Goal: Book appointment/travel/reservation

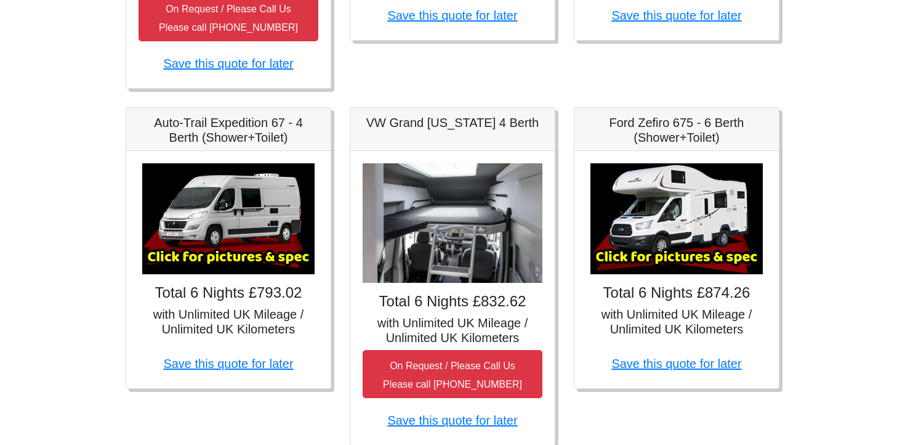
scroll to position [492, 0]
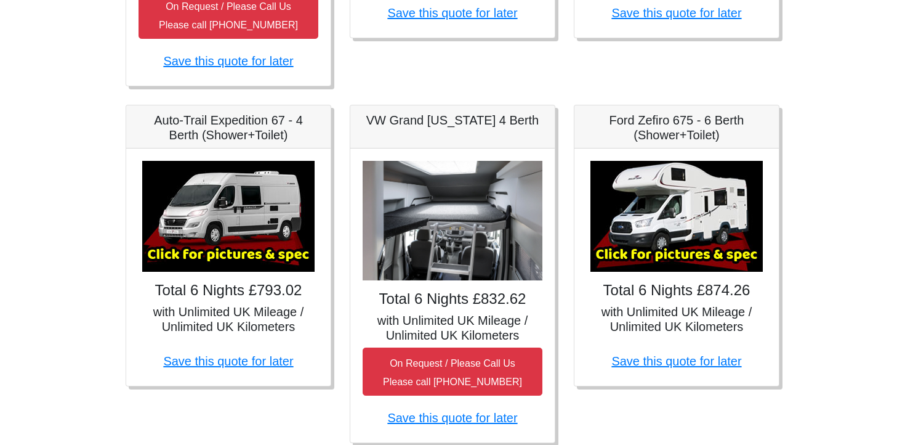
click at [218, 235] on img at bounding box center [228, 216] width 172 height 111
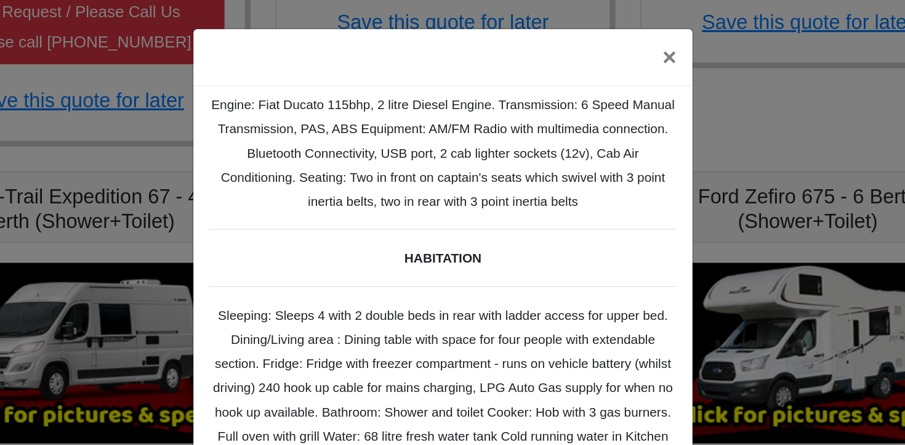
scroll to position [0, 0]
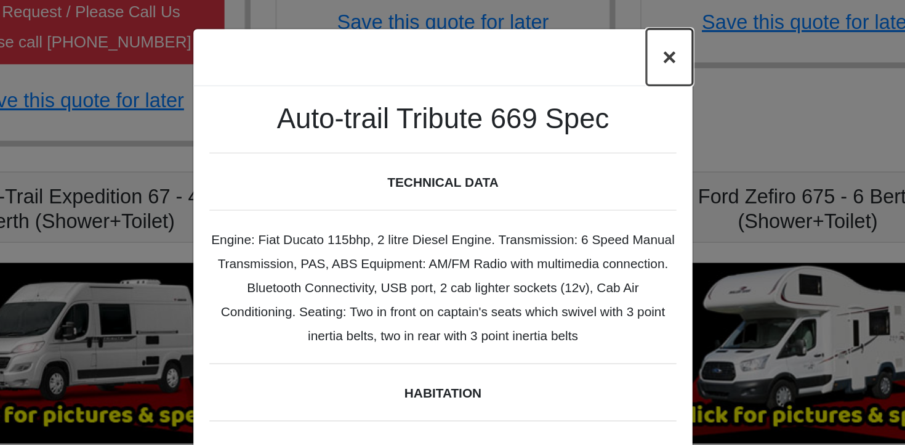
click at [597, 38] on button "×" at bounding box center [592, 35] width 28 height 34
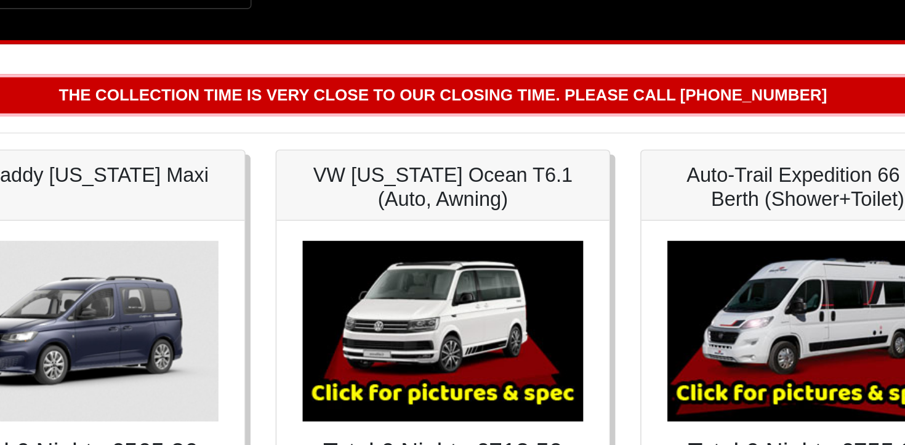
scroll to position [150, 0]
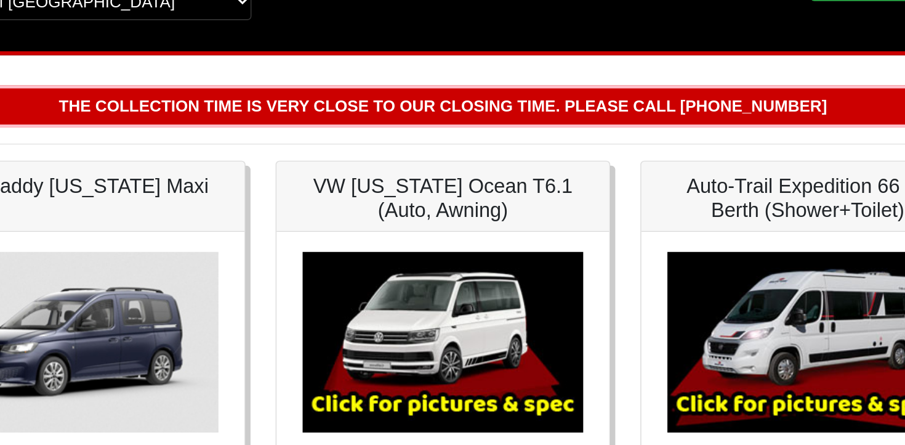
click at [671, 197] on img at bounding box center [677, 210] width 172 height 111
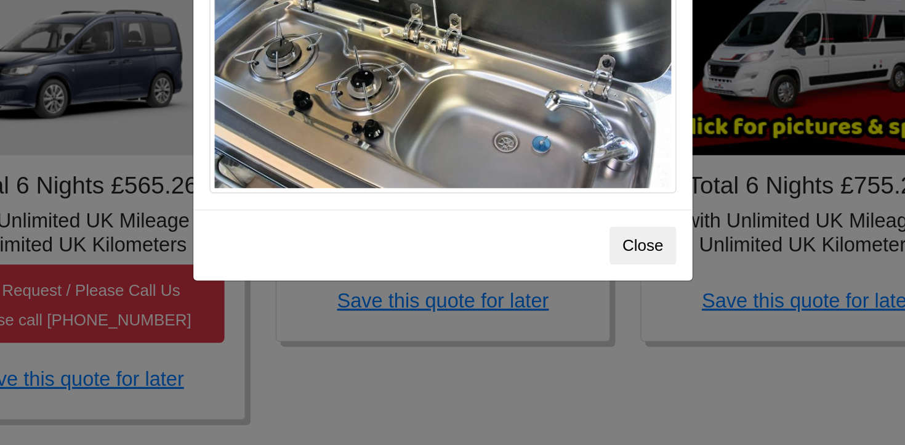
scroll to position [150, 0]
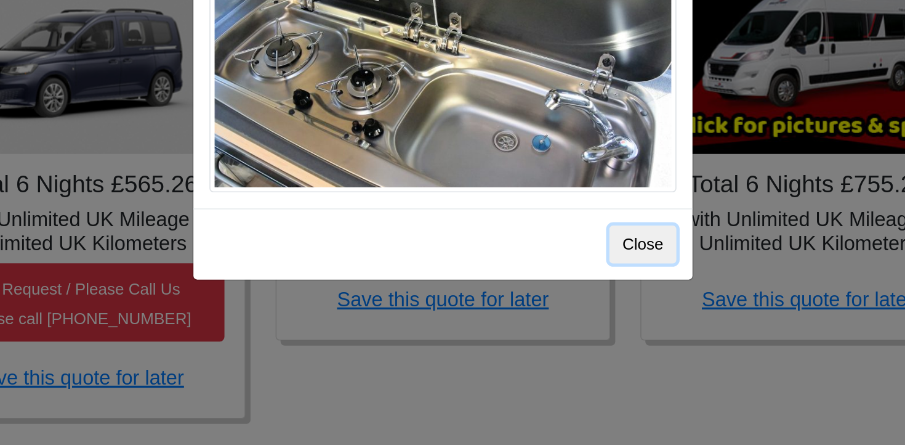
click at [570, 323] on button "Close" at bounding box center [575, 321] width 41 height 23
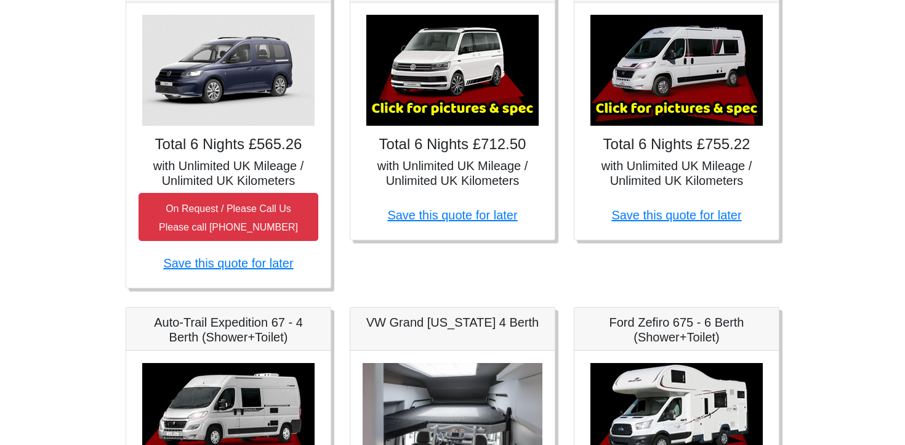
scroll to position [288, 0]
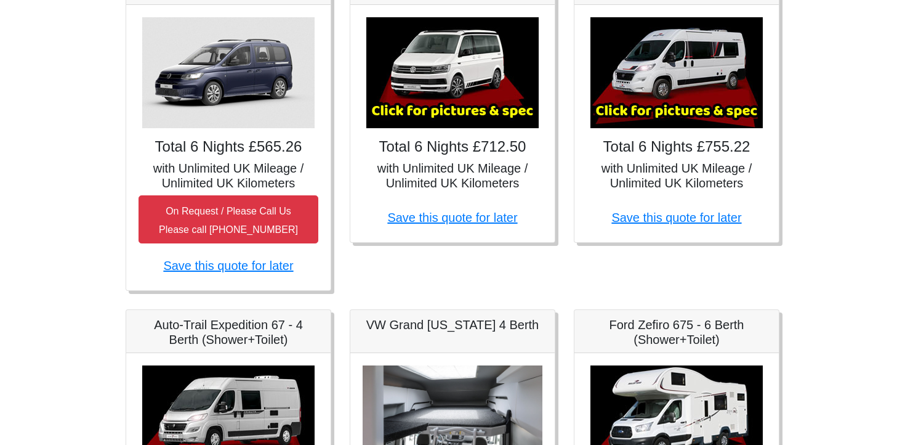
click at [451, 67] on img at bounding box center [452, 72] width 172 height 111
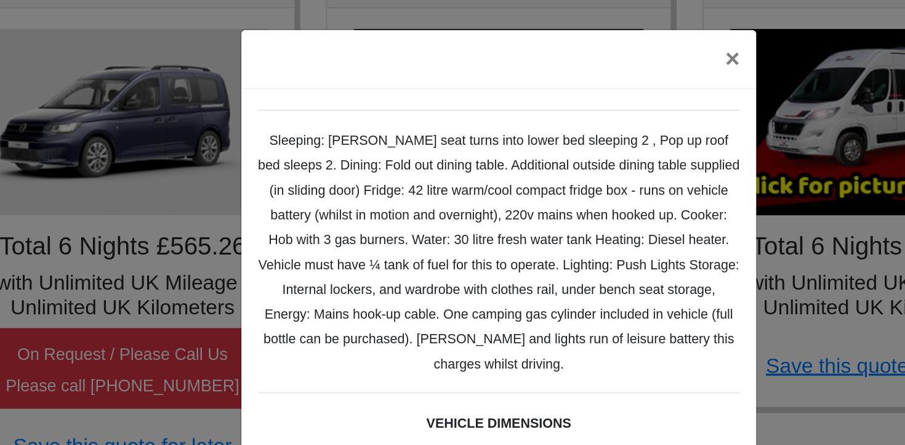
scroll to position [169, 0]
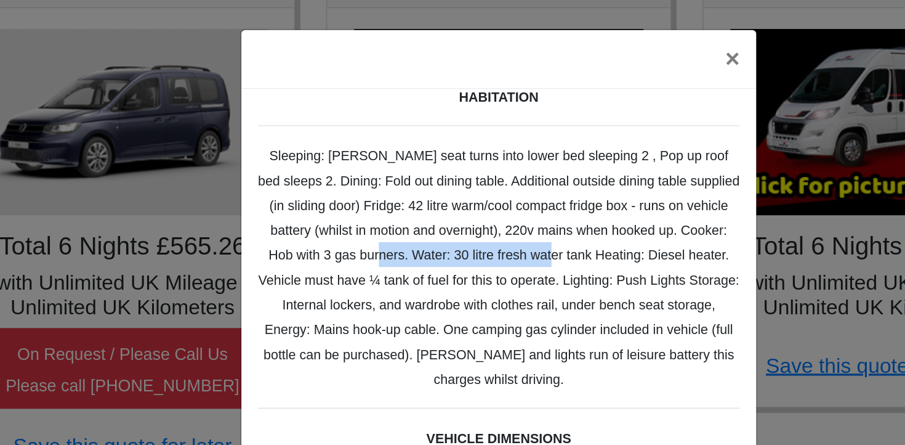
drag, startPoint x: 549, startPoint y: 166, endPoint x: 440, endPoint y: 169, distance: 109.0
click at [440, 169] on small "TECHNICAL DATA Engine: Diesel Transmission: DSG Automatic Gearbox, right hand d…" at bounding box center [452, 170] width 287 height 490
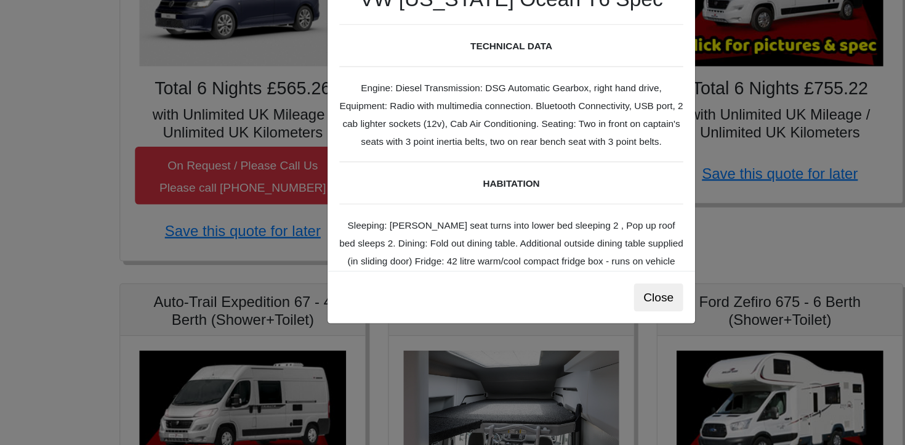
scroll to position [286, 0]
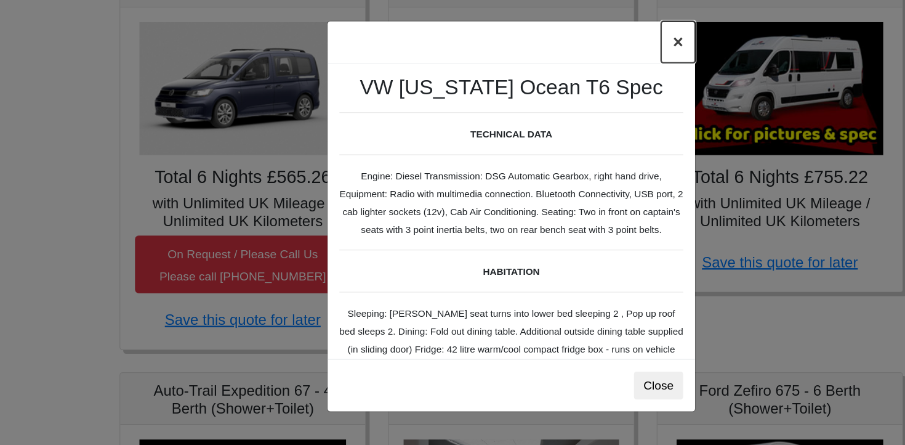
click at [592, 35] on button "×" at bounding box center [592, 35] width 28 height 34
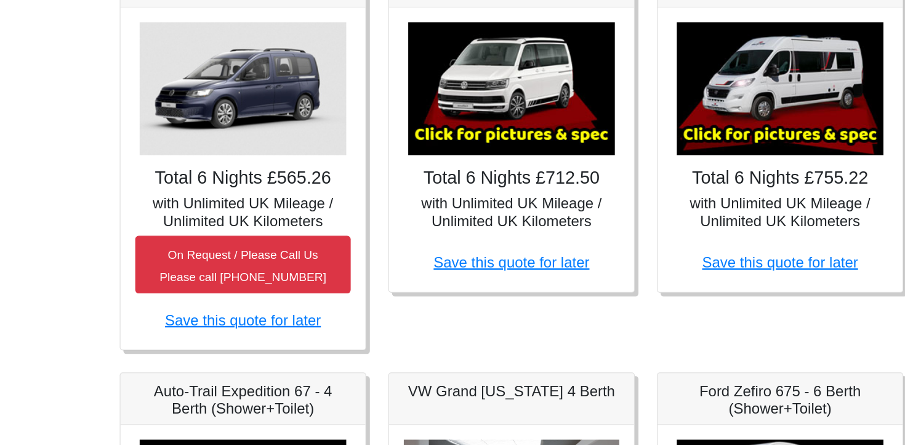
click at [572, 69] on div "Auto-Trail Expedition 66 - 2 Berth (Shower+Toilet) × Fiat Toleno L 2 Spec TECHN…" at bounding box center [677, 126] width 224 height 329
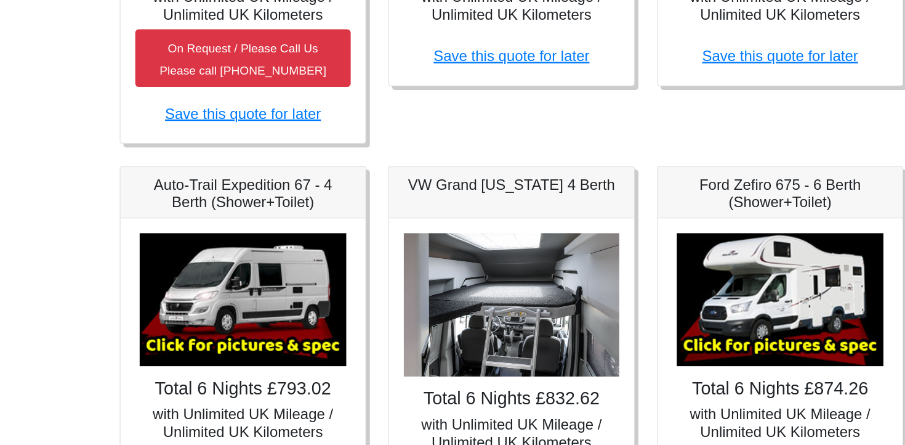
scroll to position [405, 0]
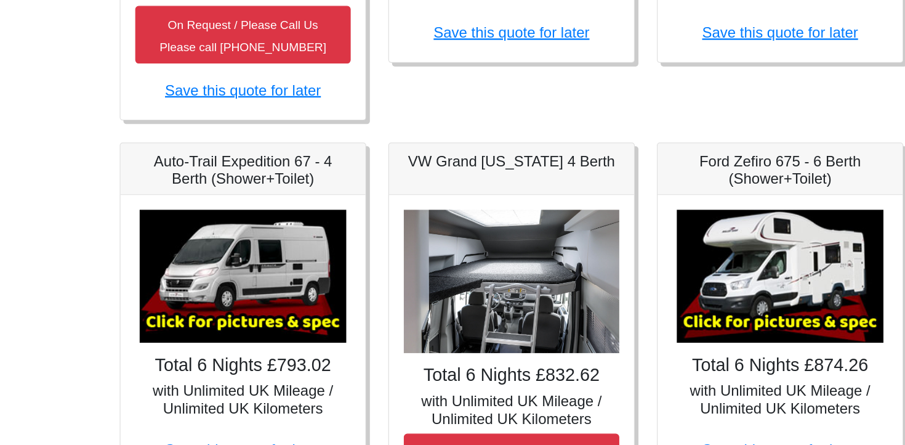
click at [256, 268] on img at bounding box center [228, 303] width 172 height 111
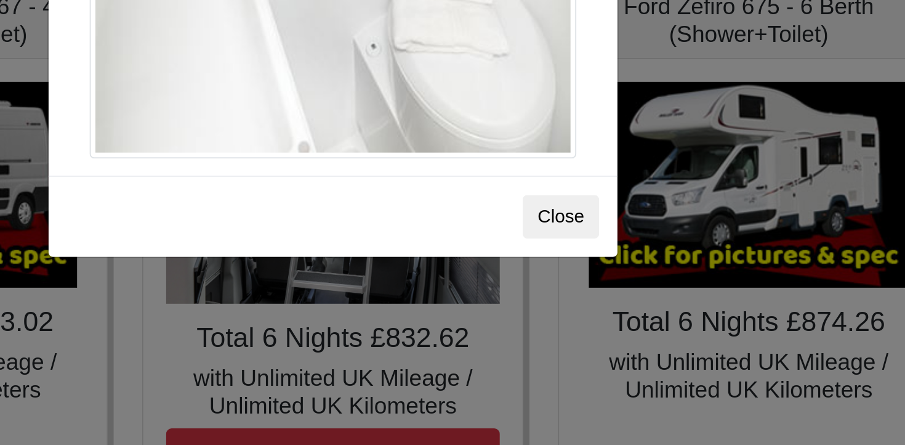
scroll to position [404, 0]
click at [564, 320] on button "Close" at bounding box center [575, 321] width 41 height 23
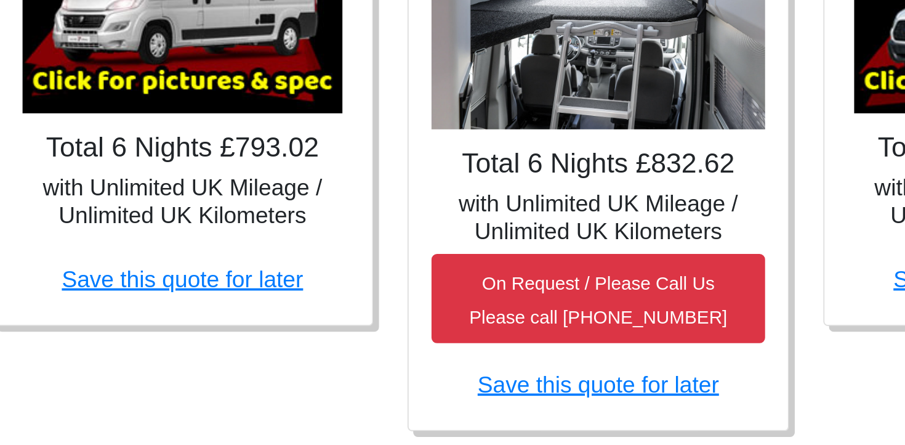
scroll to position [503, 0]
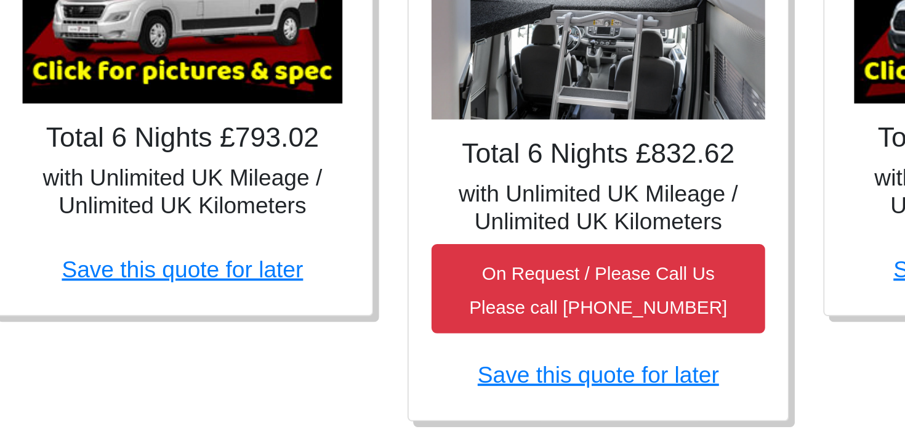
click at [212, 320] on h5 "with Unlimited UK Mileage / Unlimited UK Kilometers" at bounding box center [229, 308] width 180 height 30
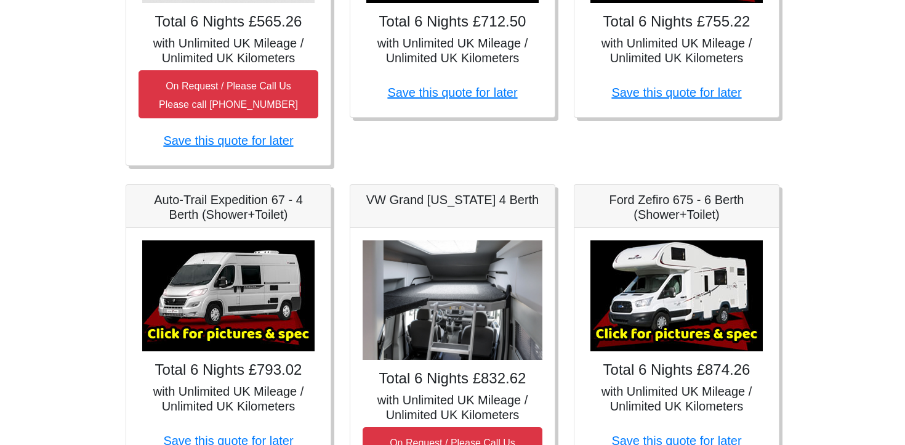
scroll to position [423, 0]
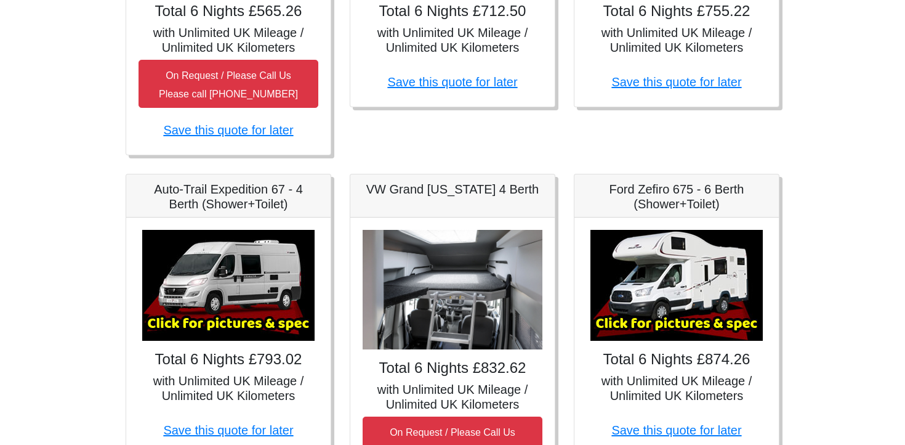
click at [251, 259] on img at bounding box center [228, 285] width 172 height 111
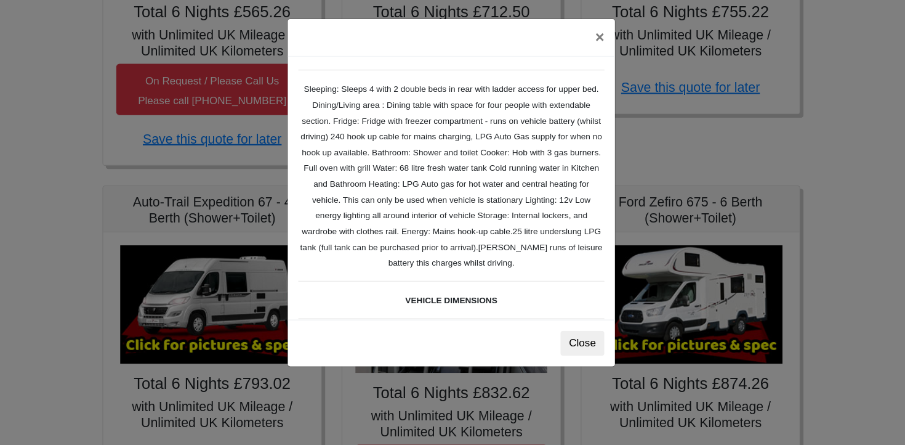
scroll to position [204, 0]
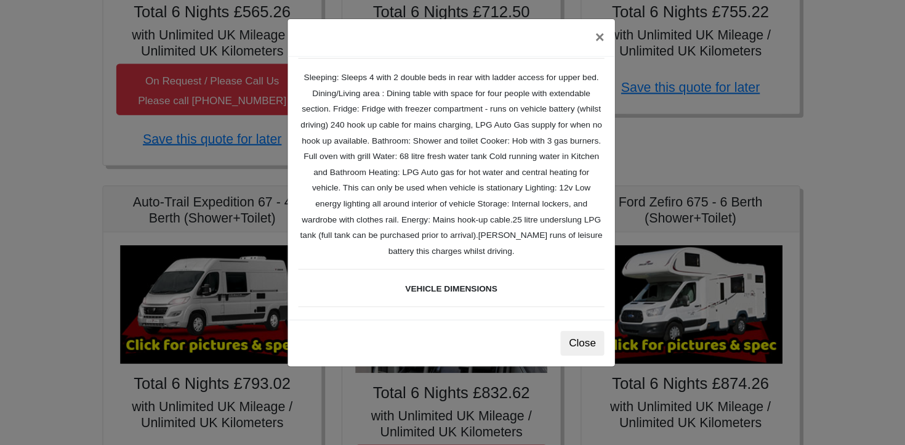
click at [440, 217] on small "Auto-trail Tribute 669 Spec TECHNICAL DATA Engine: Fiat Ducato 115bhp, 2 litre …" at bounding box center [452, 141] width 287 height 565
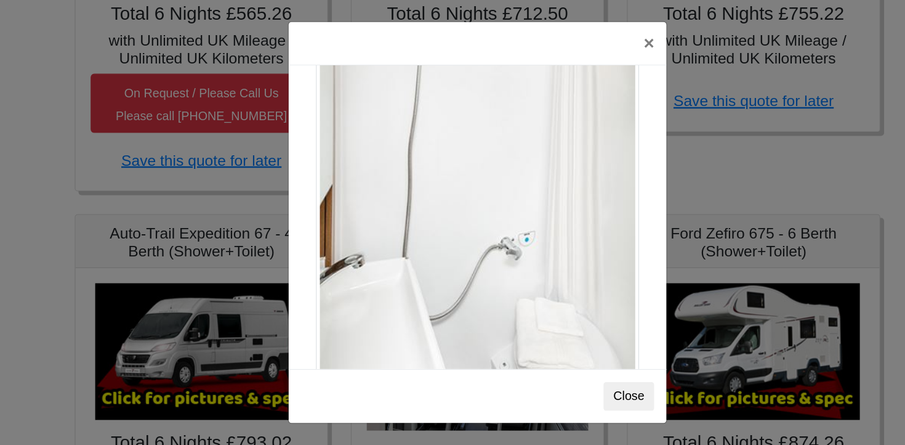
scroll to position [1694, 0]
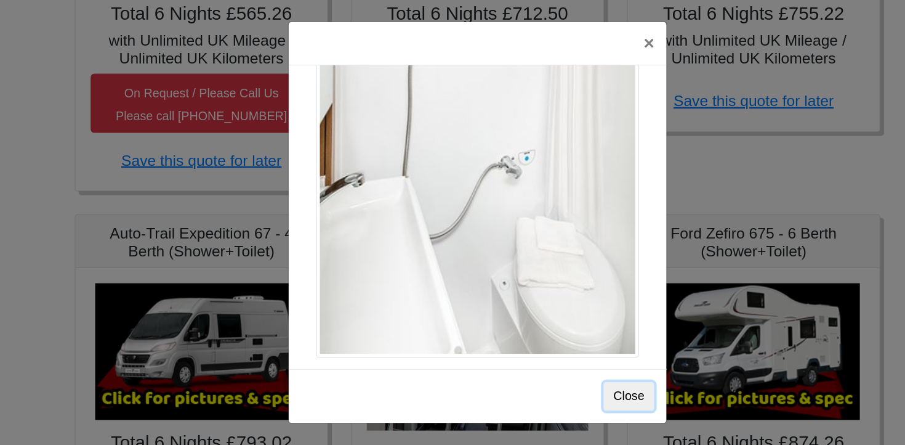
click at [576, 326] on button "Close" at bounding box center [575, 321] width 41 height 23
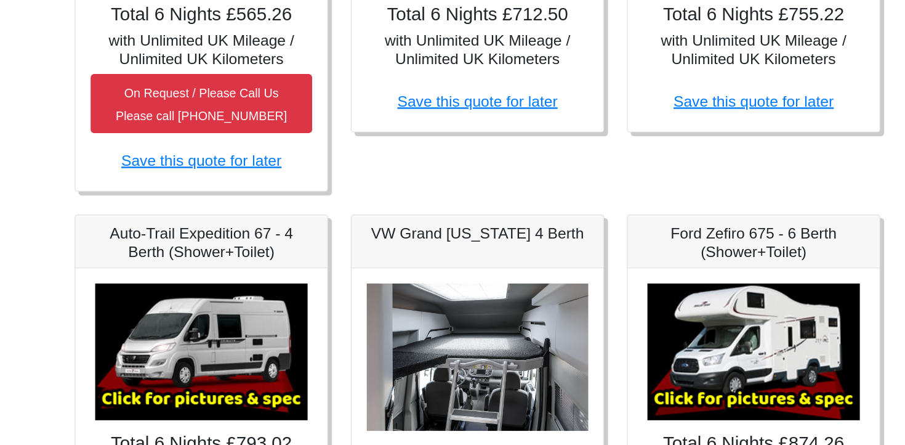
click at [81, 161] on body "CENTRAL RESERVATIONS FOR ALL ENQUIRIES 00 44 ( 0 ) 1942 778899 Easicampers Book…" at bounding box center [452, 242] width 905 height 1331
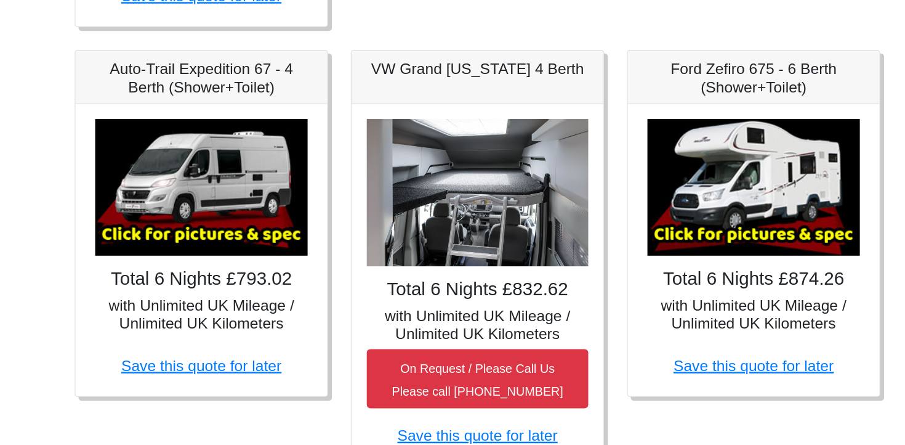
scroll to position [523, 0]
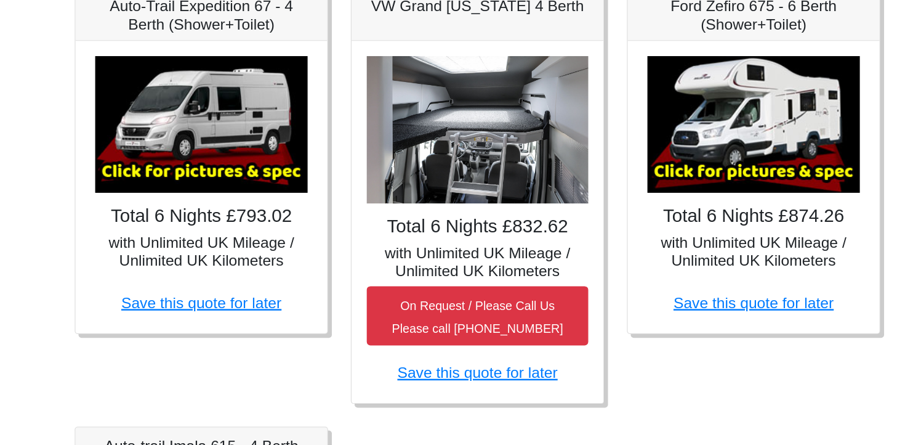
click at [482, 177] on img at bounding box center [453, 189] width 180 height 120
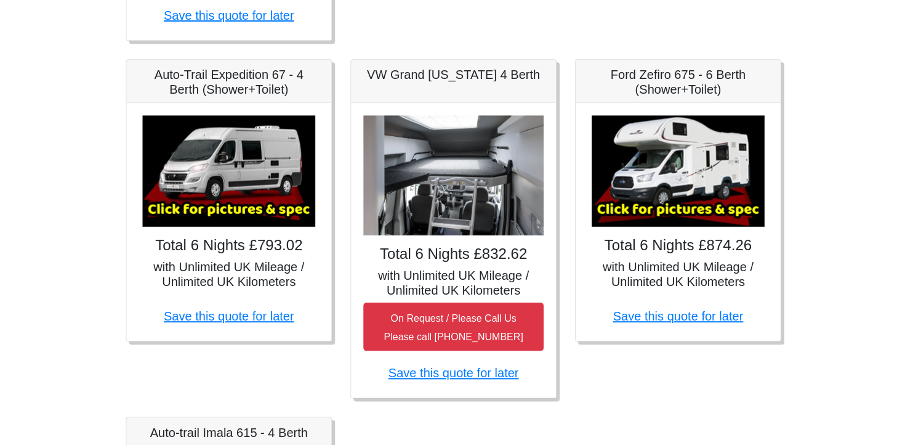
scroll to position [538, 0]
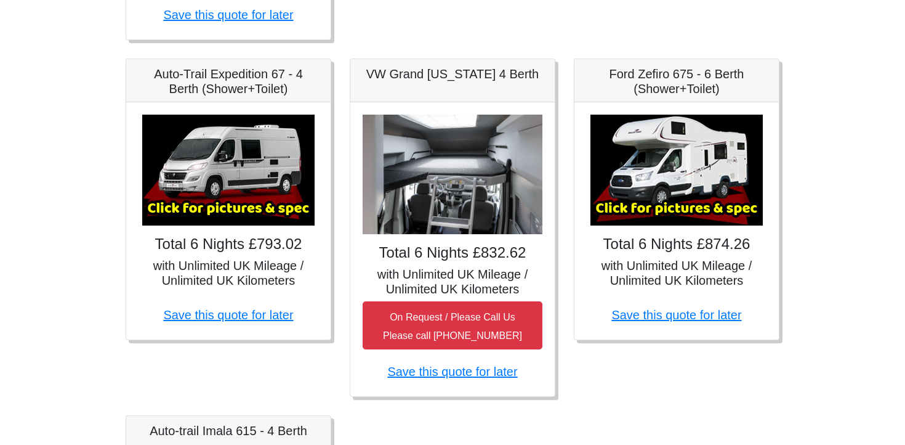
click at [454, 196] on img at bounding box center [453, 175] width 180 height 120
click at [427, 177] on img at bounding box center [453, 175] width 180 height 120
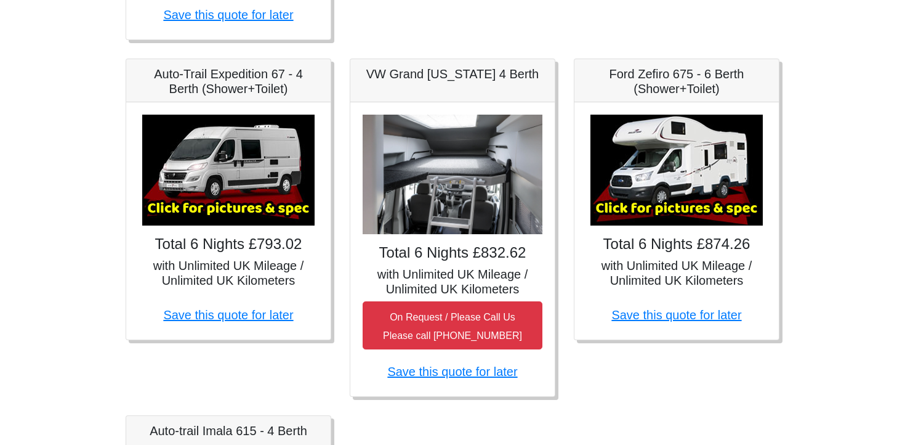
click at [427, 177] on img at bounding box center [453, 175] width 180 height 120
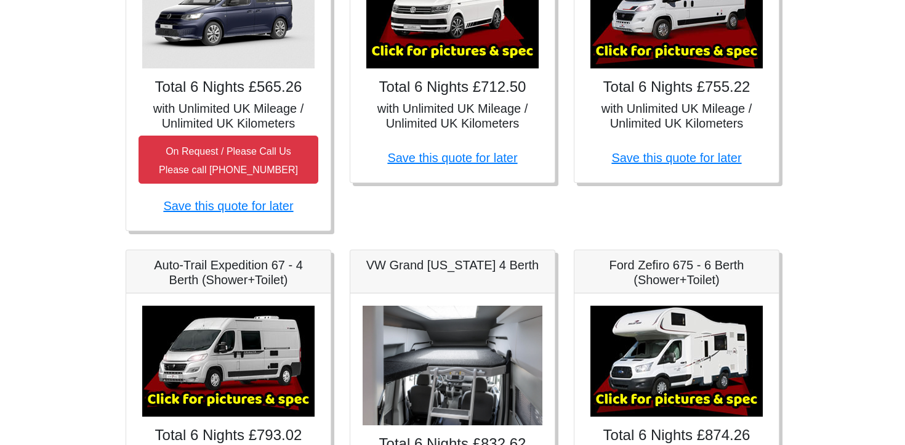
scroll to position [345, 0]
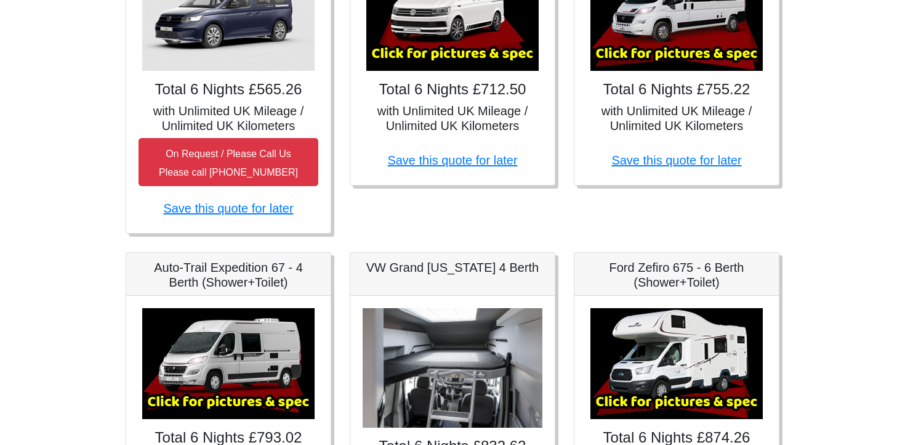
click at [458, 336] on img at bounding box center [453, 368] width 180 height 120
click at [697, 375] on img at bounding box center [677, 363] width 172 height 111
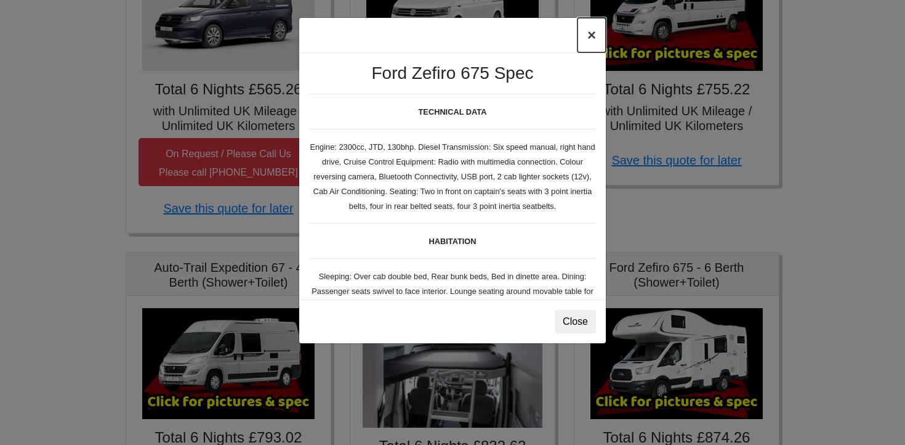
click at [593, 35] on button "×" at bounding box center [592, 35] width 28 height 34
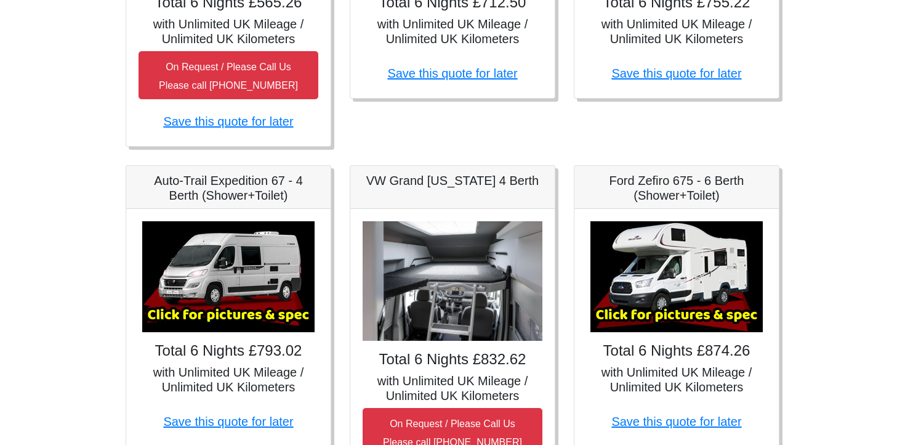
scroll to position [432, 0]
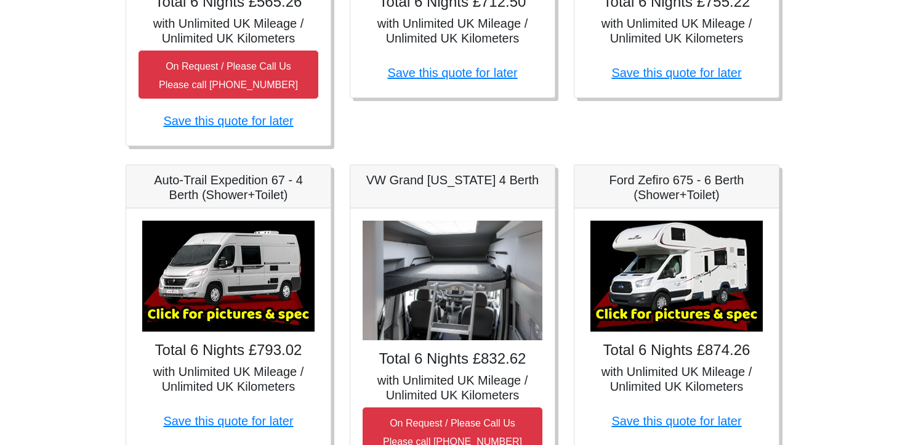
click at [218, 243] on img at bounding box center [228, 275] width 172 height 111
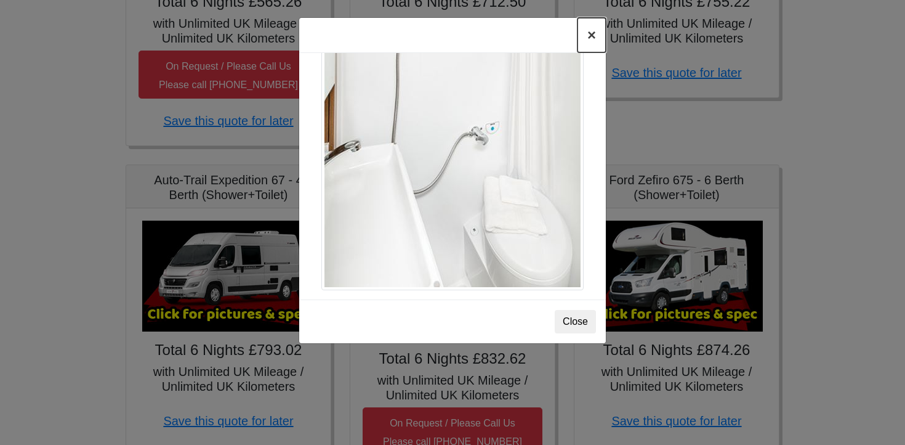
click at [594, 38] on button "×" at bounding box center [592, 35] width 28 height 34
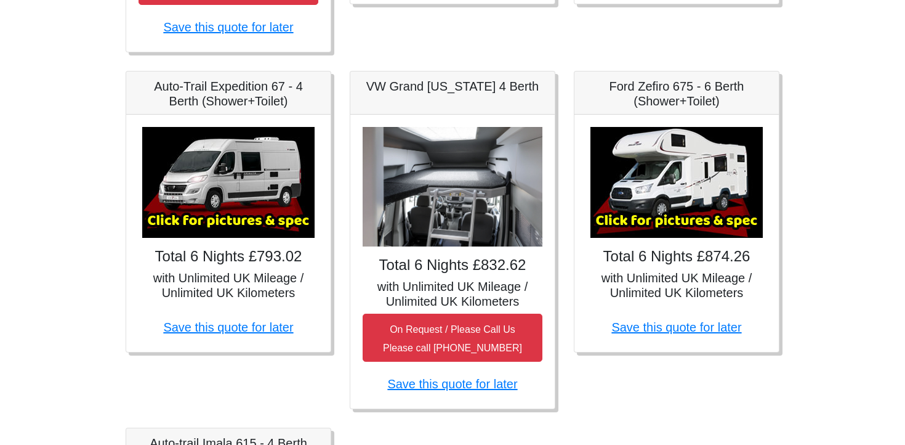
scroll to position [530, 0]
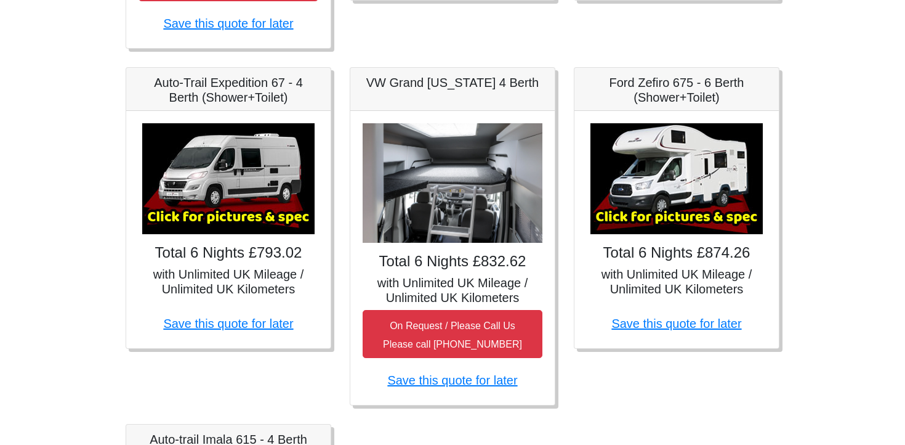
click at [217, 263] on div "× Auto-trail Tribute 669 Spec TECHNICAL DATA Engine: Fiat Ducato 115bhp, 2 litr…" at bounding box center [228, 229] width 204 height 237
click at [225, 183] on img at bounding box center [228, 178] width 172 height 111
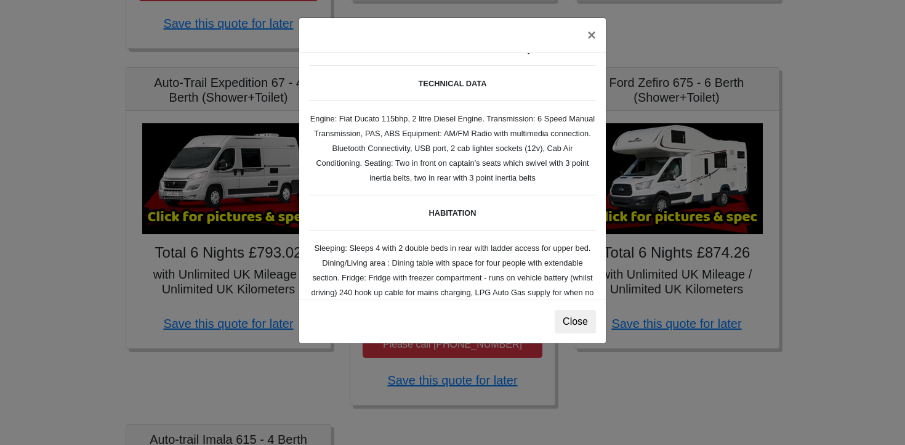
scroll to position [0, 0]
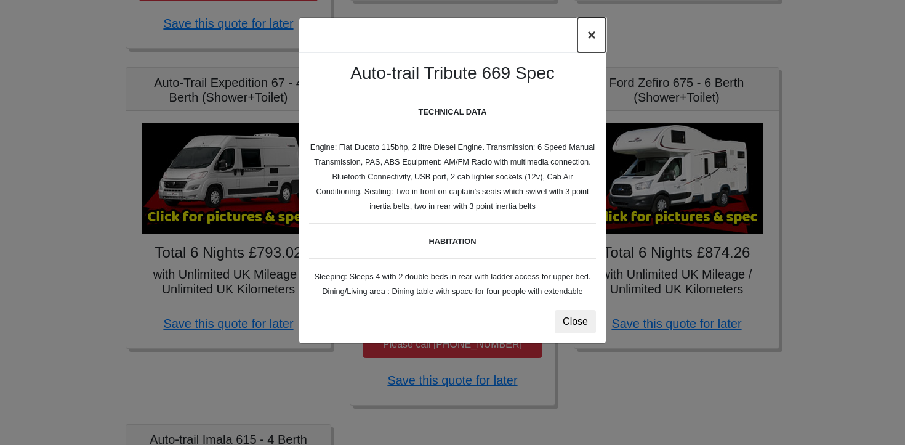
click at [593, 39] on button "×" at bounding box center [592, 35] width 28 height 34
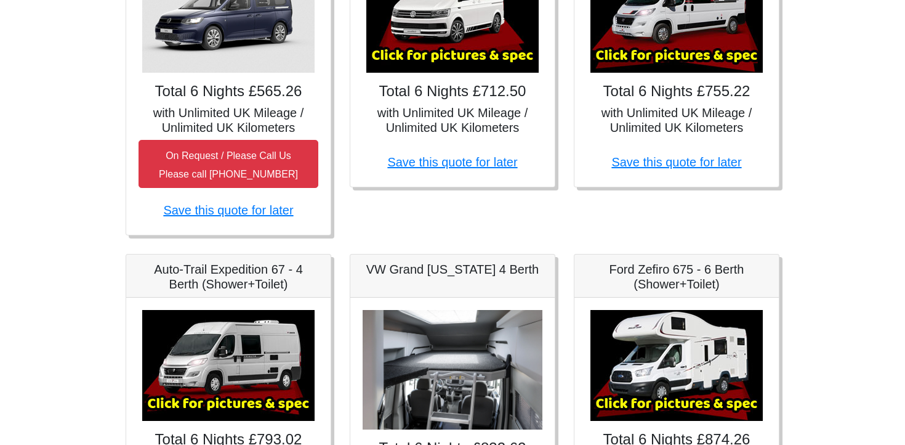
scroll to position [335, 0]
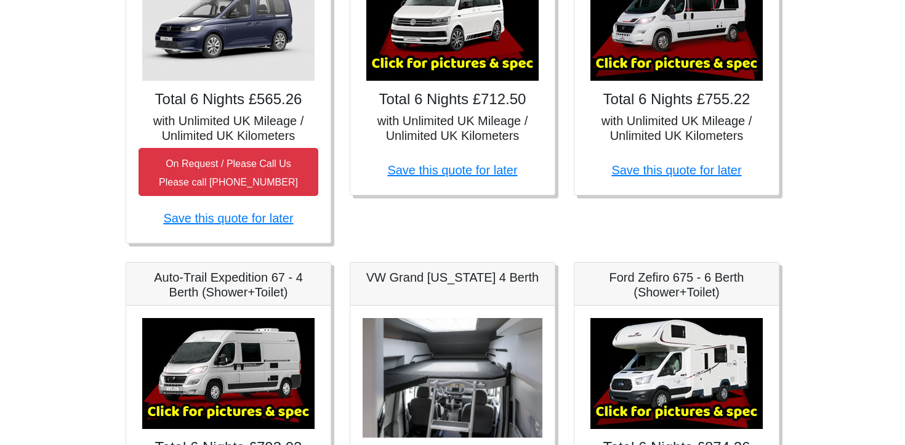
click at [681, 28] on img at bounding box center [677, 25] width 172 height 111
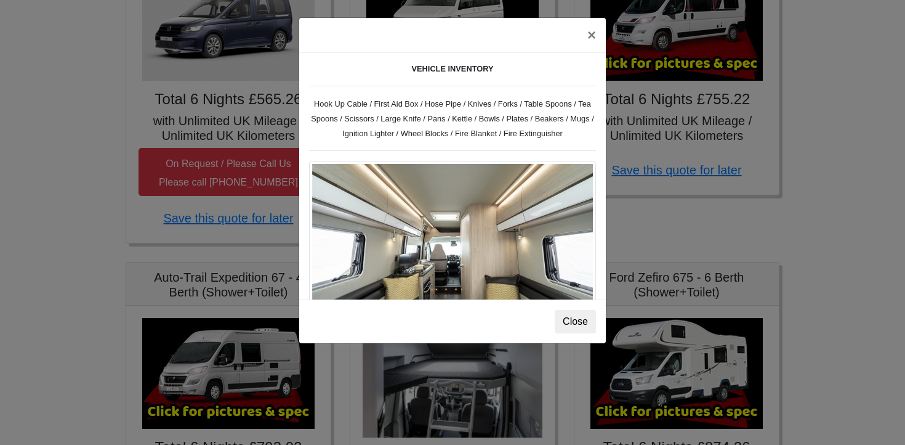
scroll to position [0, 0]
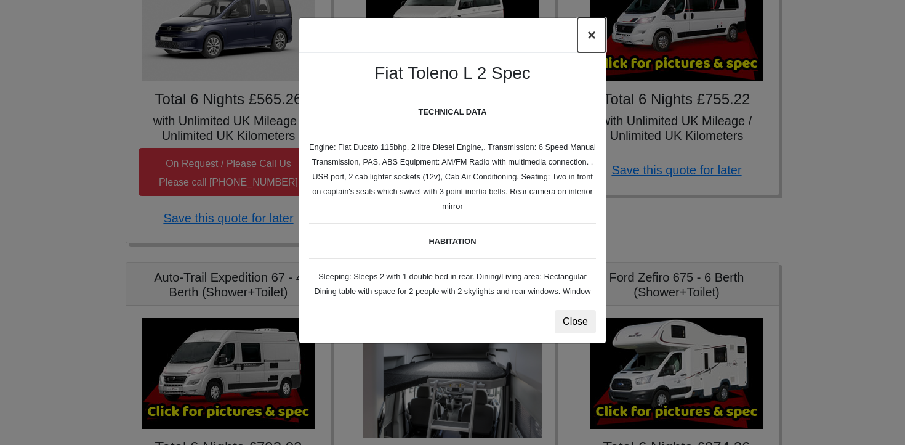
click at [594, 36] on button "×" at bounding box center [592, 35] width 28 height 34
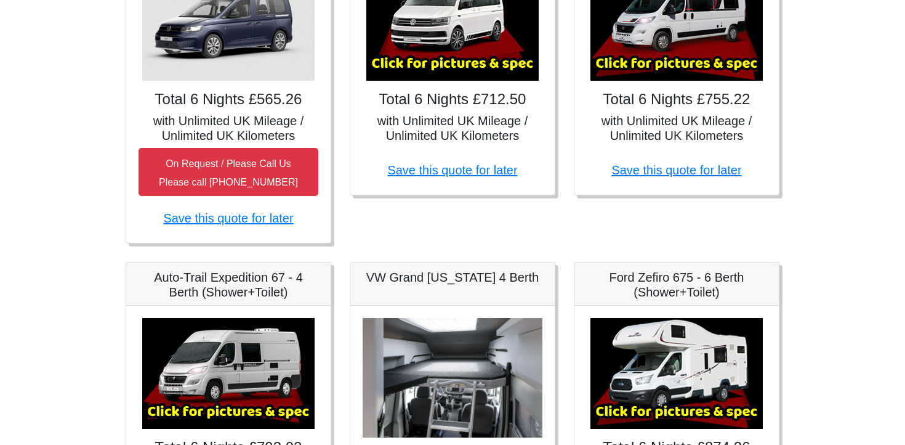
scroll to position [305, 0]
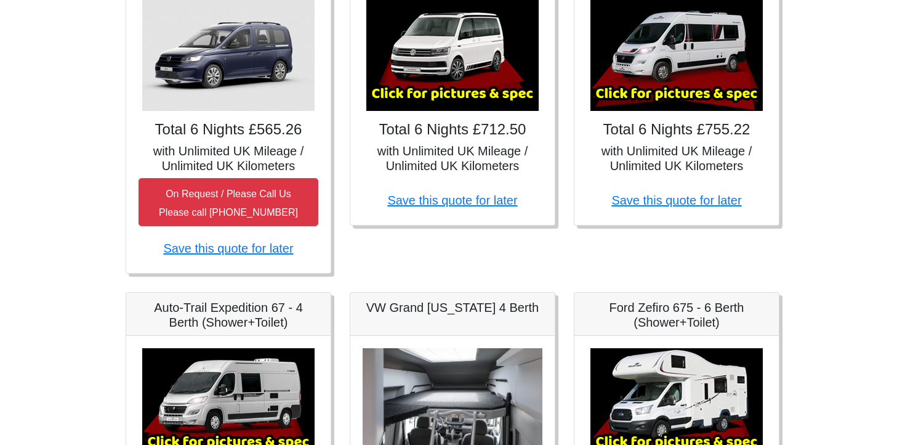
click at [567, 132] on div "Auto-Trail Expedition 66 - 2 Berth (Shower+Toilet) × Fiat Toleno L 2 Spec TECHN…" at bounding box center [677, 108] width 224 height 329
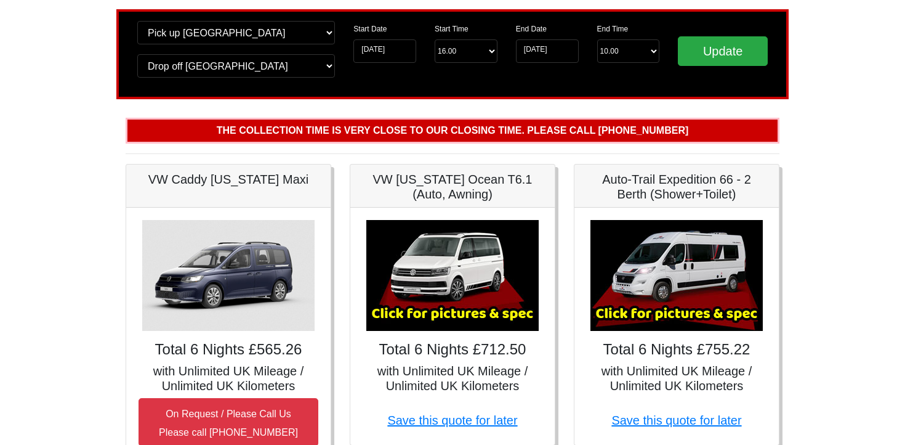
scroll to position [0, 0]
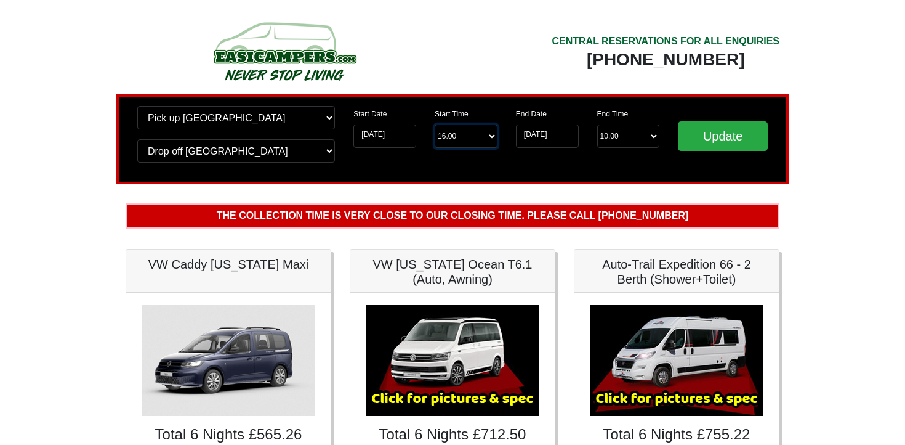
click at [475, 146] on select "Start Time 16.00 -------- 11.00 am (Saturday & Sunday Only) 12.00 pm (Saturday)…" at bounding box center [466, 135] width 63 height 23
click at [644, 134] on select "End Time 10.00 -------- 08.00 am 09.00 am 10.00 am 11.00 am (Sunday Only)" at bounding box center [628, 135] width 63 height 23
click at [721, 133] on input "Update" at bounding box center [723, 136] width 90 height 30
click at [301, 68] on img at bounding box center [285, 51] width 234 height 68
click at [279, 47] on img at bounding box center [285, 51] width 234 height 68
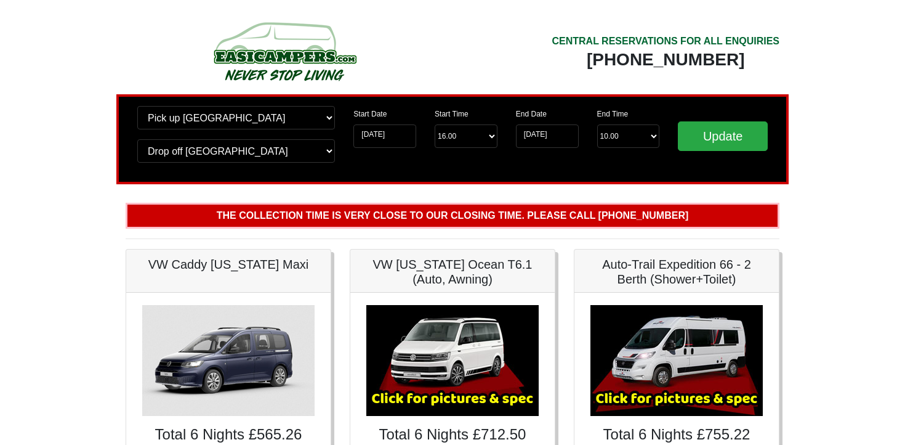
click at [279, 47] on img at bounding box center [285, 51] width 234 height 68
click at [369, 220] on b "The collection time is very close to our closing time. Please call [PHONE_NUMBE…" at bounding box center [453, 215] width 472 height 10
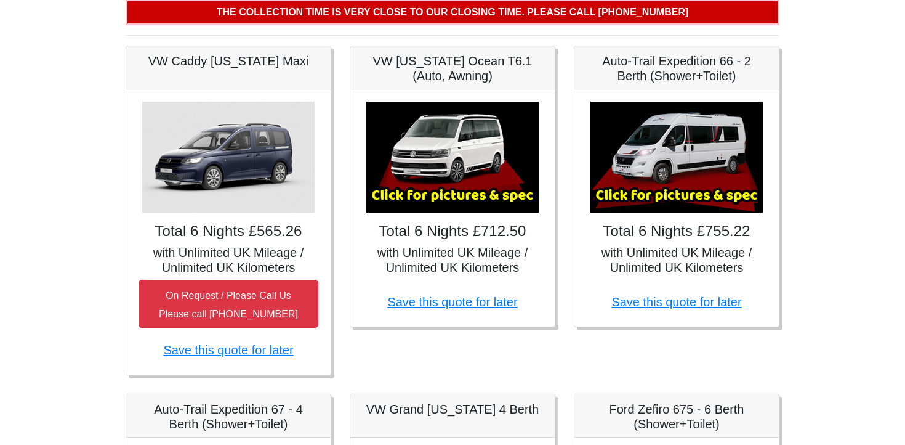
scroll to position [886, 0]
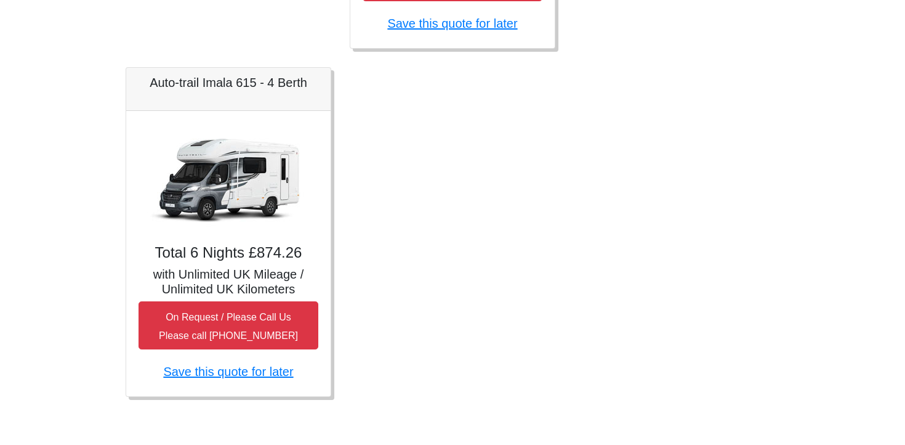
click at [216, 187] on img at bounding box center [228, 178] width 172 height 111
click at [236, 195] on img at bounding box center [228, 178] width 172 height 111
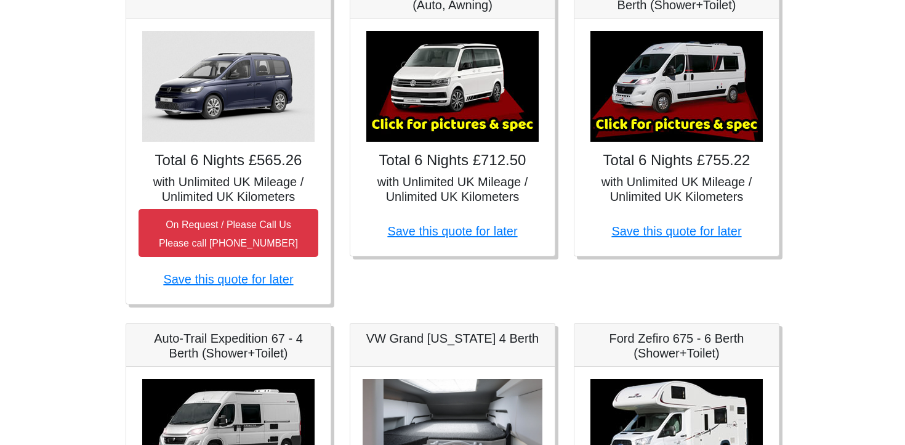
scroll to position [276, 0]
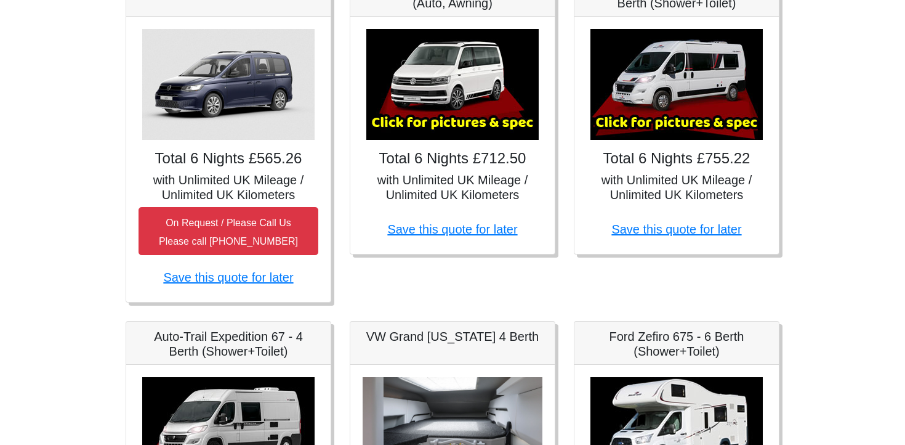
click at [198, 107] on img at bounding box center [228, 84] width 172 height 111
click at [413, 84] on img at bounding box center [452, 84] width 172 height 111
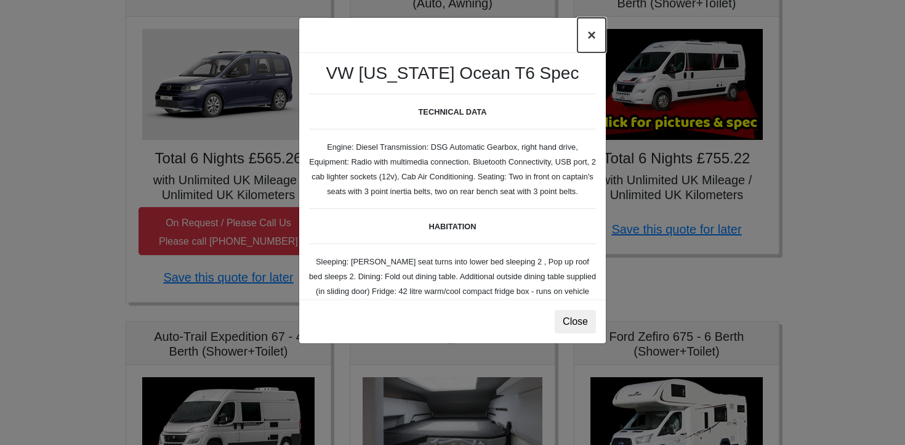
click at [586, 38] on button "×" at bounding box center [592, 35] width 28 height 34
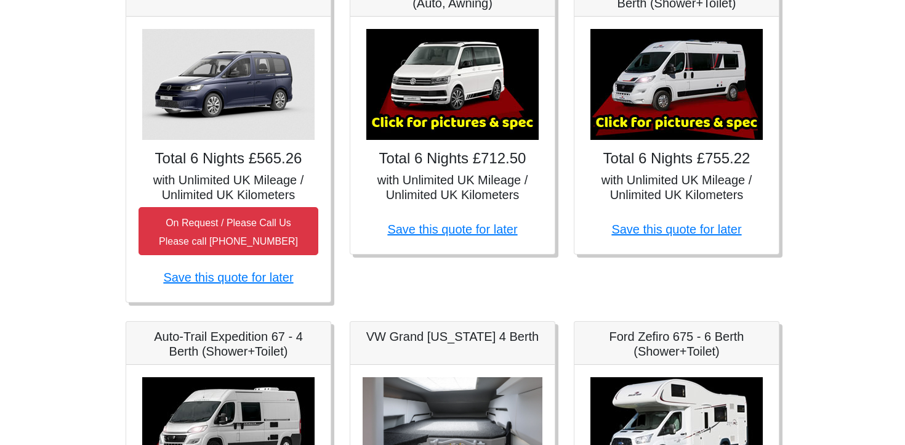
click at [302, 64] on img at bounding box center [228, 84] width 172 height 111
click at [223, 89] on img at bounding box center [228, 84] width 172 height 111
click at [477, 230] on link "Save this quote for later" at bounding box center [452, 229] width 130 height 14
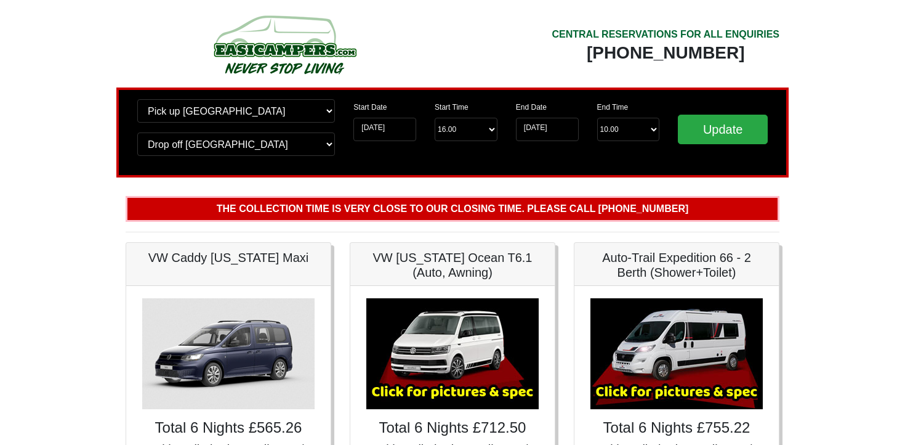
scroll to position [0, 0]
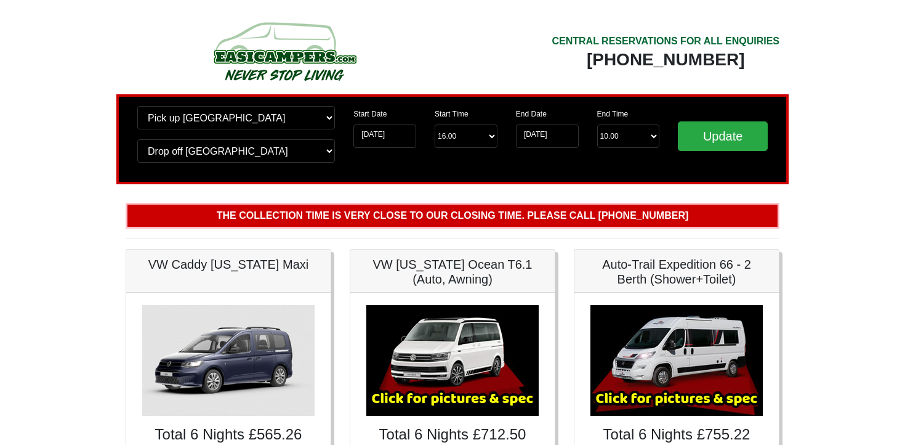
click at [292, 63] on img at bounding box center [285, 51] width 234 height 68
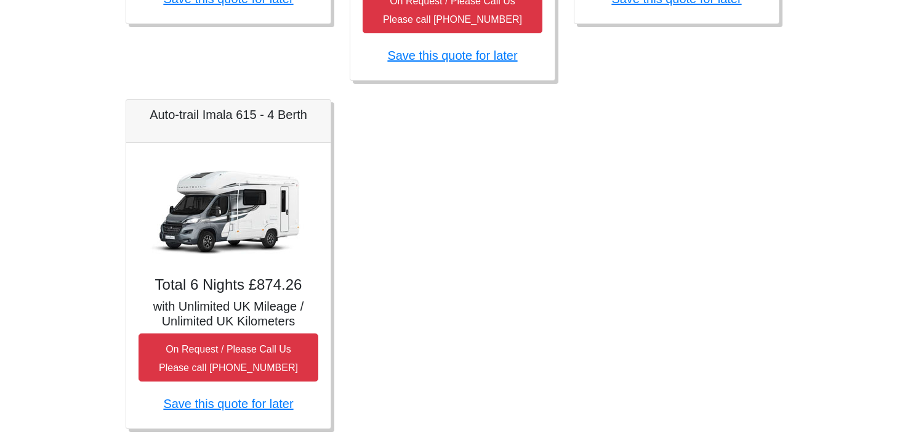
scroll to position [886, 0]
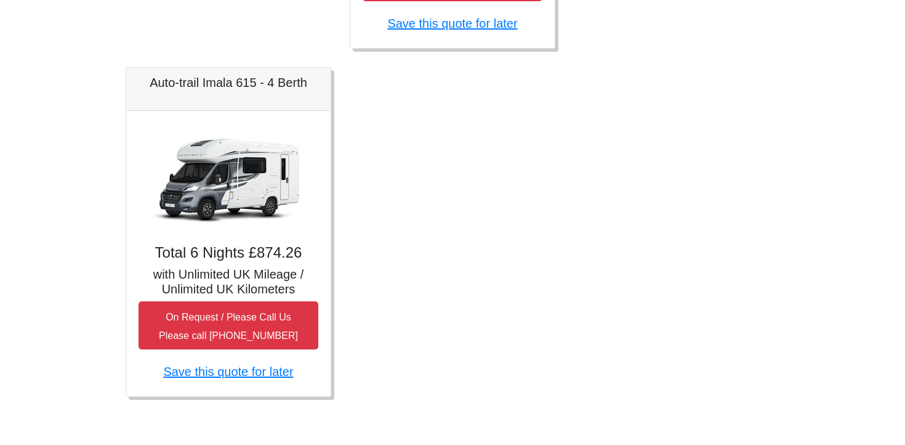
click at [217, 172] on img at bounding box center [228, 178] width 172 height 111
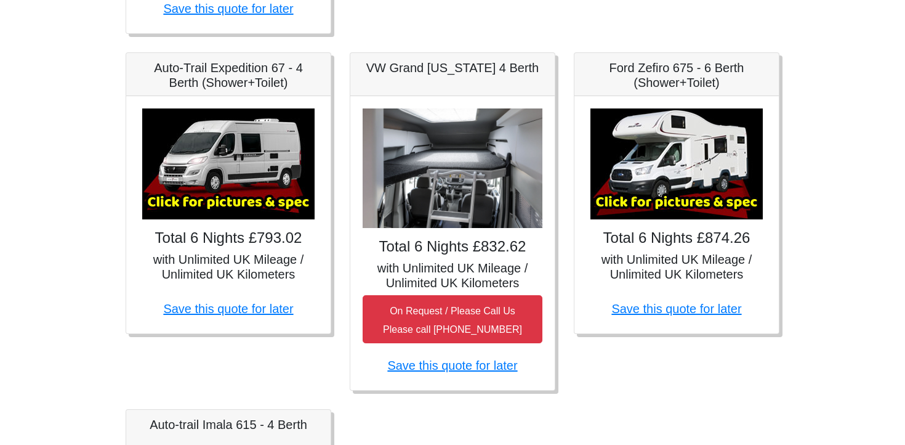
scroll to position [477, 0]
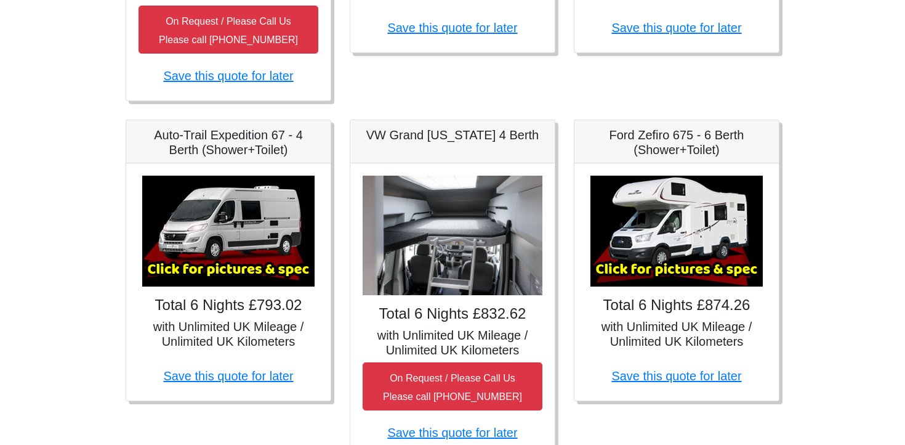
click at [441, 187] on img at bounding box center [453, 236] width 180 height 120
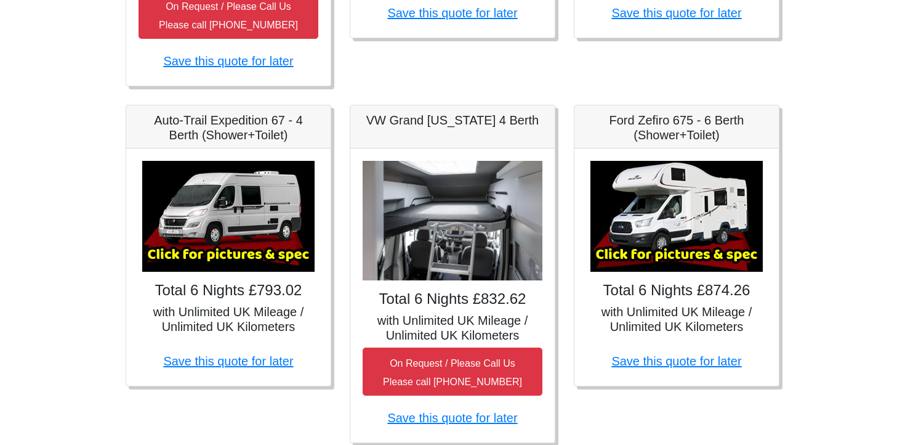
scroll to position [479, 0]
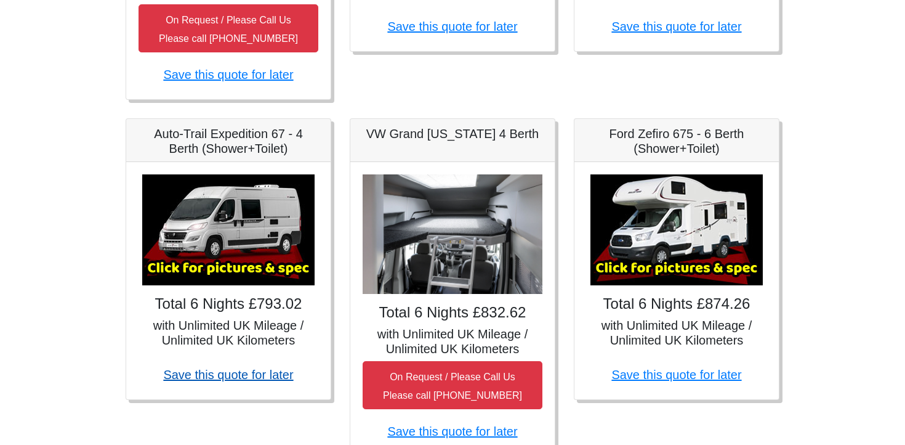
click at [242, 374] on link "Save this quote for later" at bounding box center [228, 375] width 130 height 14
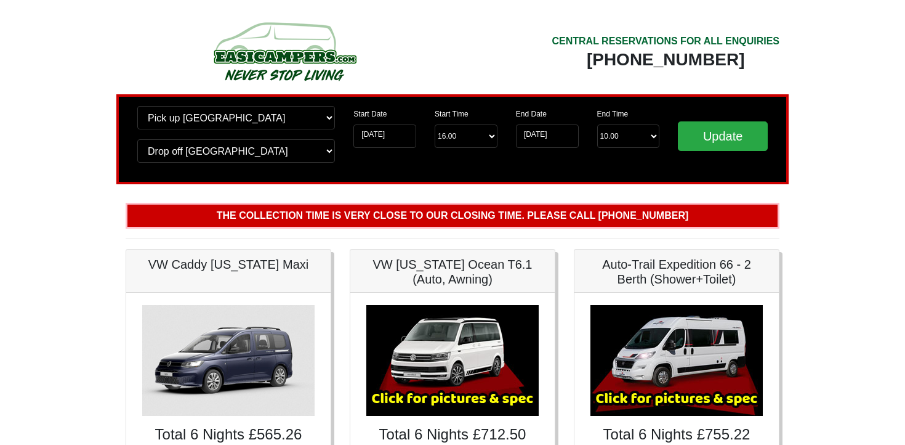
click at [456, 214] on b "The collection time is very close to our closing time. Please call [PHONE_NUMBE…" at bounding box center [453, 215] width 472 height 10
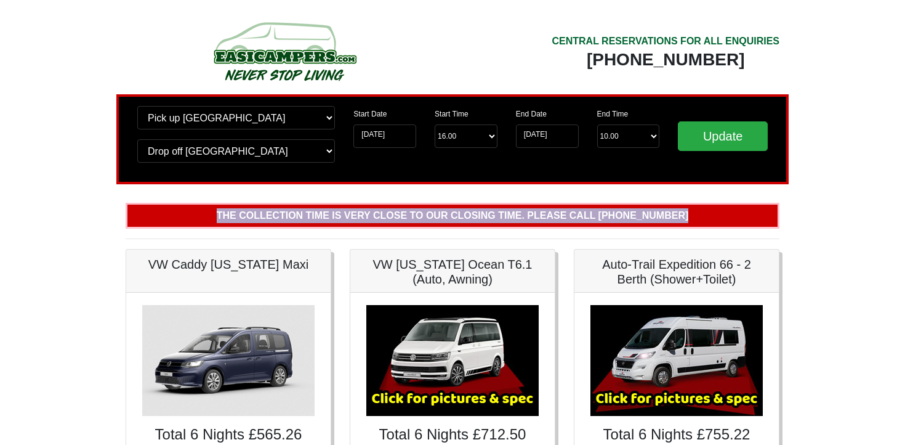
click at [456, 214] on b "The collection time is very close to our closing time. Please call [PHONE_NUMBE…" at bounding box center [453, 215] width 472 height 10
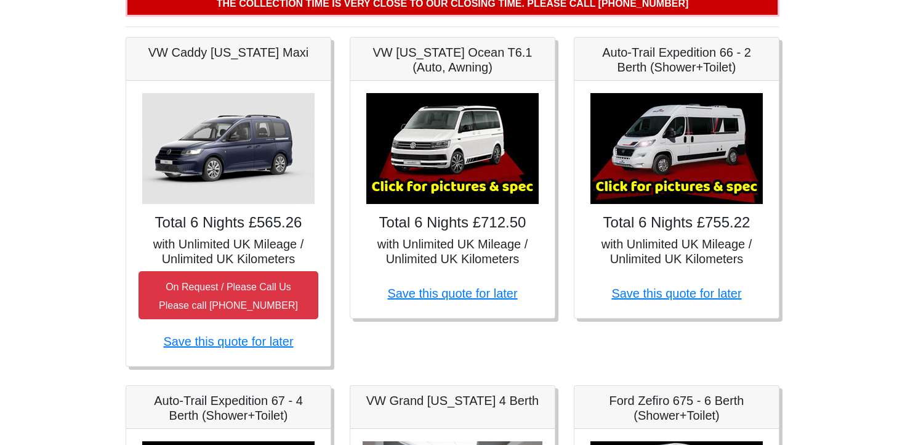
scroll to position [226, 0]
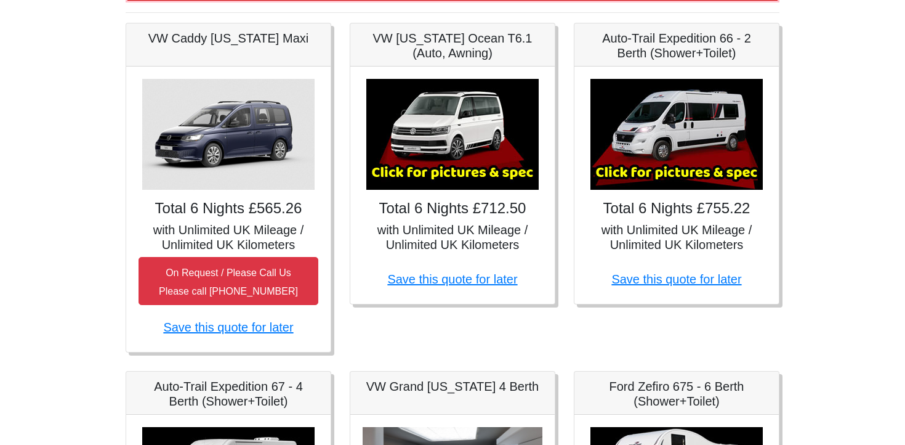
click at [39, 142] on body "CENTRAL RESERVATIONS FOR ALL ENQUIRIES 00 44 ( 0 ) 1942 778899 Easicampers Book…" at bounding box center [452, 439] width 905 height 1331
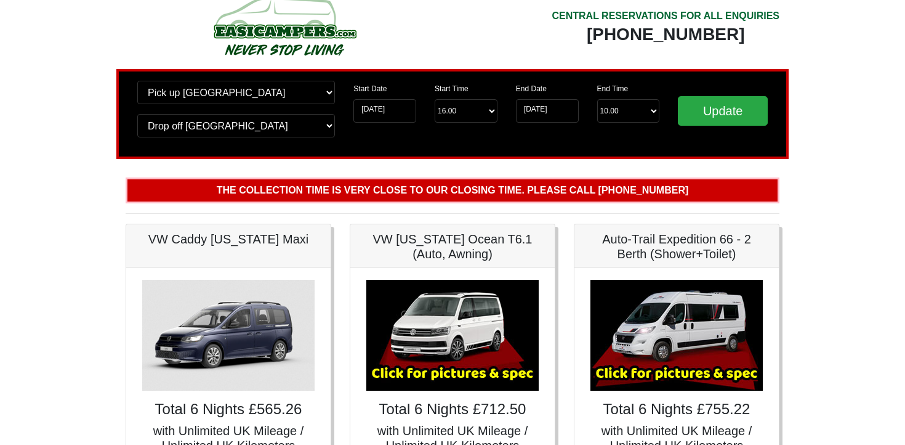
scroll to position [0, 0]
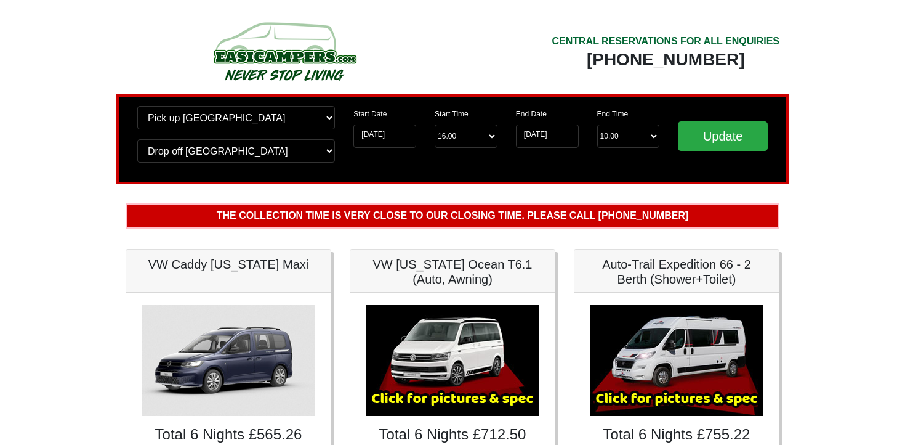
click at [242, 59] on img at bounding box center [285, 51] width 234 height 68
